Goal: Task Accomplishment & Management: Use online tool/utility

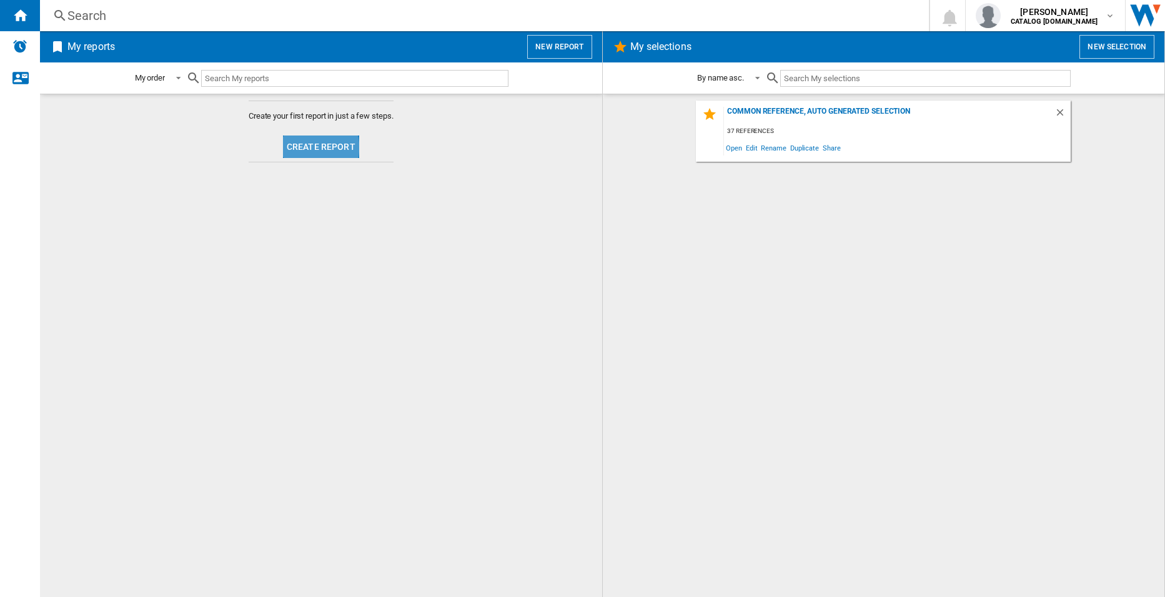
click at [315, 147] on button "Create report" at bounding box center [321, 147] width 76 height 22
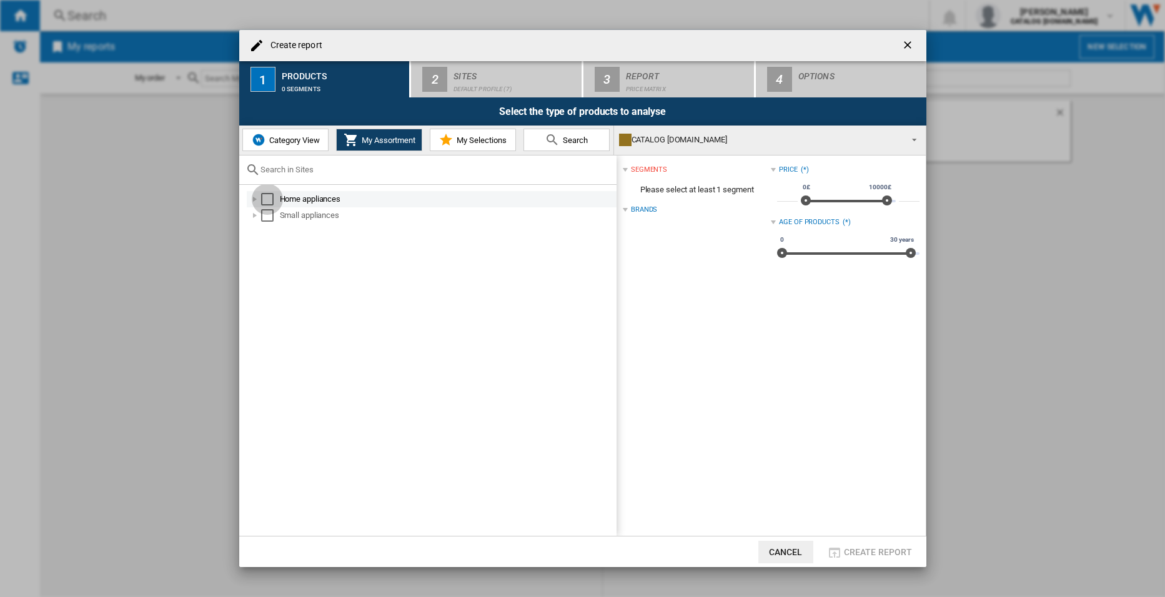
click at [267, 199] on div "Select" at bounding box center [267, 199] width 12 height 12
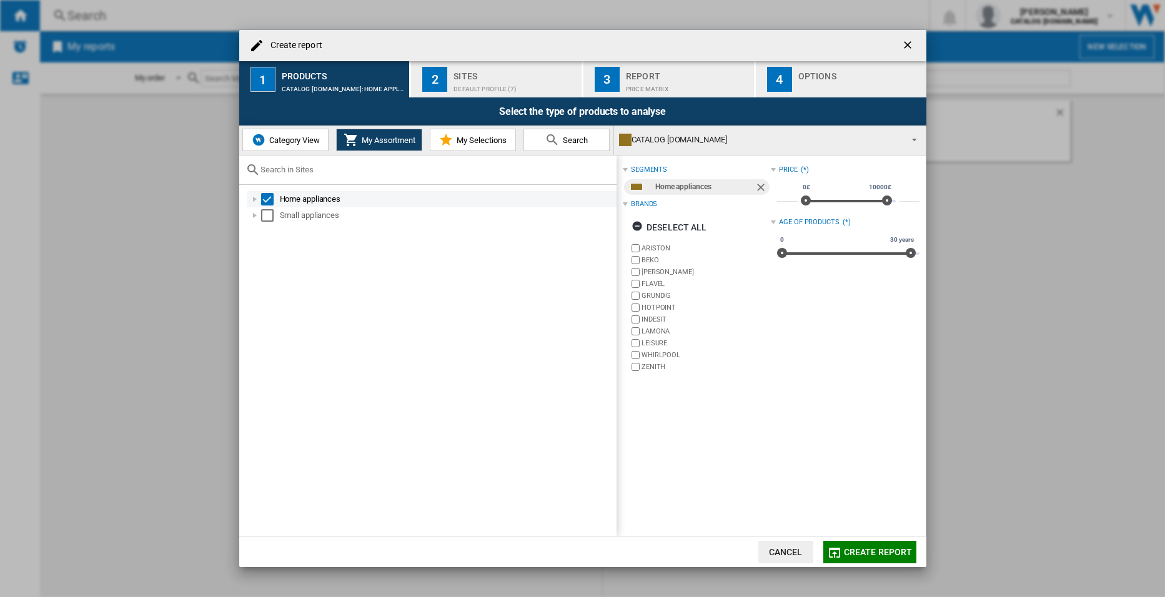
click at [254, 200] on div at bounding box center [255, 199] width 12 height 12
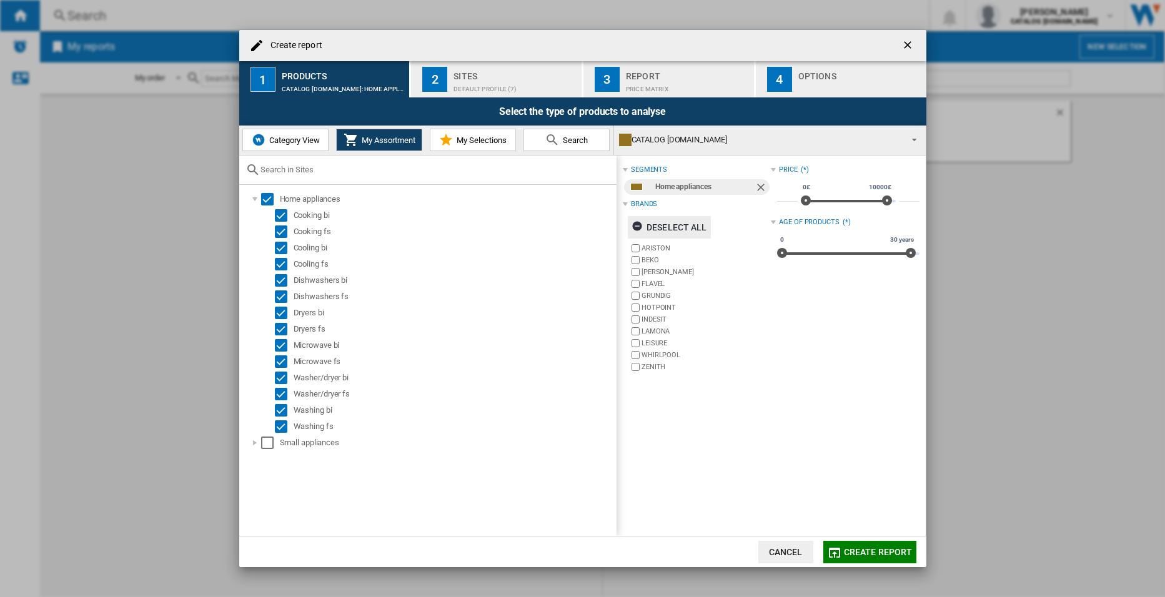
click at [660, 228] on div "Deselect all" at bounding box center [670, 227] width 76 height 22
click at [472, 77] on div "Sites" at bounding box center [515, 72] width 123 height 13
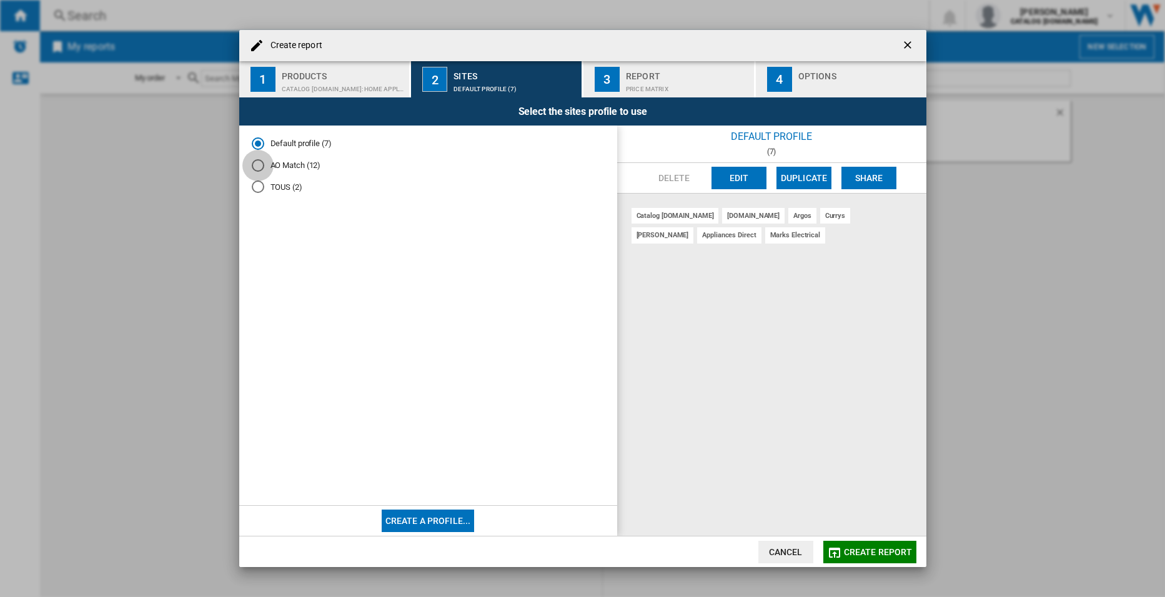
click at [255, 164] on div "AO Match (12)" at bounding box center [258, 165] width 12 height 12
click at [853, 548] on span "Create report" at bounding box center [878, 552] width 69 height 10
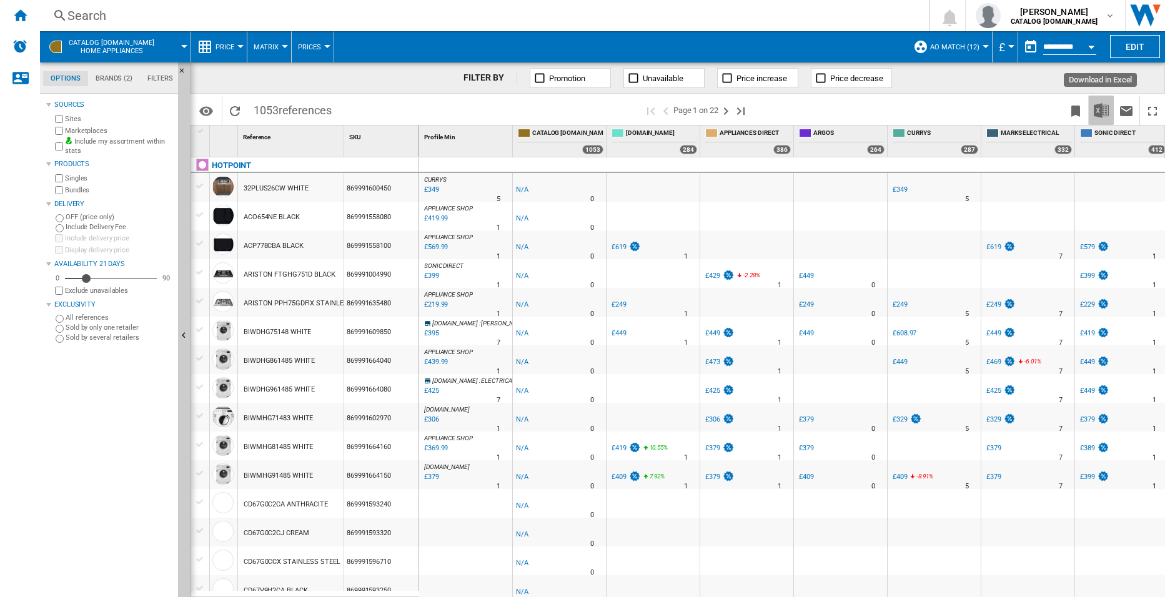
click at [1099, 114] on img "Download in Excel" at bounding box center [1101, 110] width 15 height 15
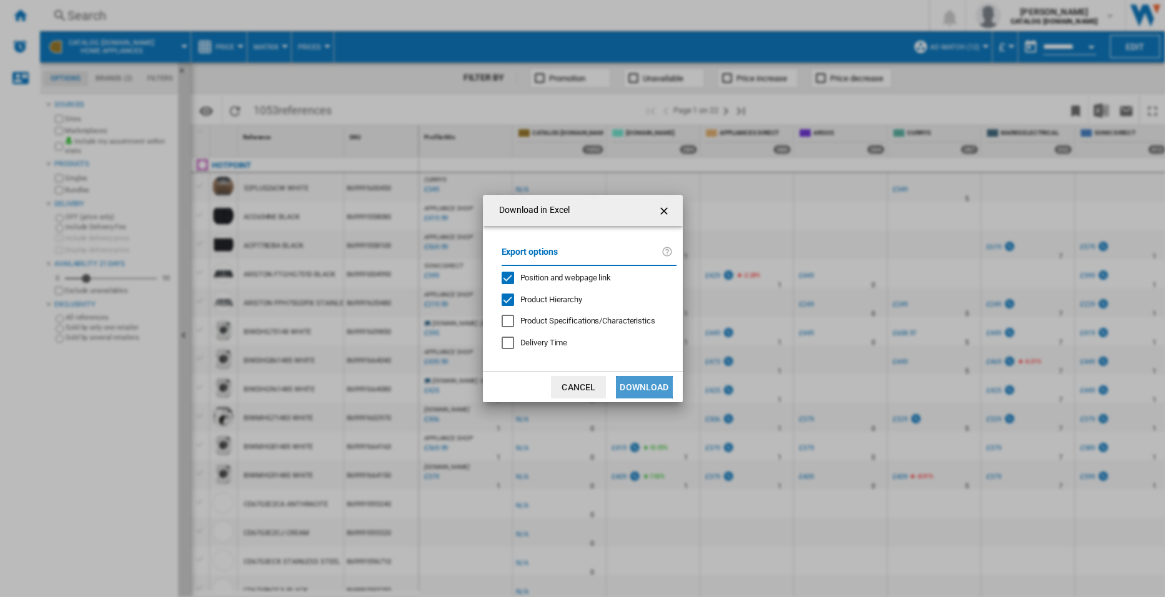
click at [639, 386] on button "Download" at bounding box center [644, 387] width 56 height 22
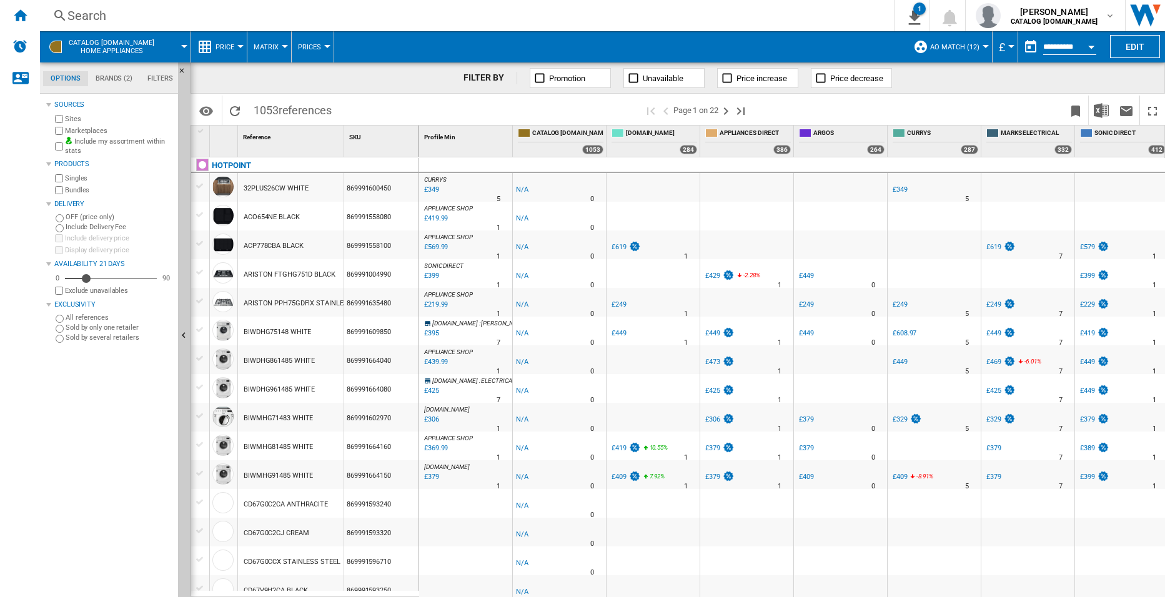
click at [667, 379] on div at bounding box center [653, 388] width 93 height 29
